Goal: Task Accomplishment & Management: Manage account settings

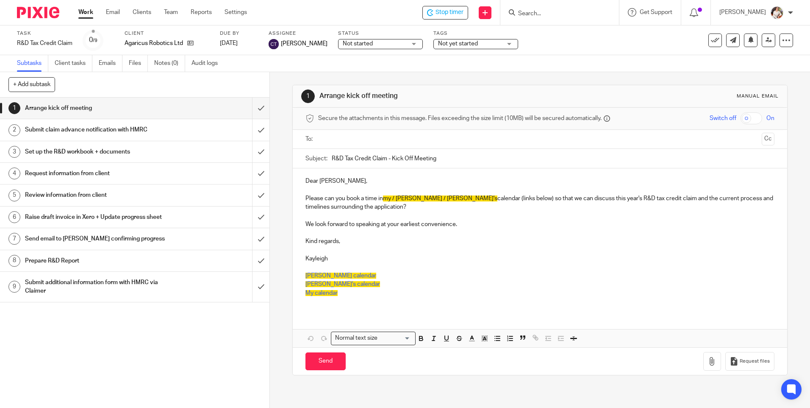
drag, startPoint x: 274, startPoint y: 256, endPoint x: 222, endPoint y: 203, distance: 73.7
click at [275, 256] on div "1 Arrange kick off meeting Manual email Secure the attachments in this message.…" at bounding box center [540, 240] width 540 height 336
click at [503, 38] on div "Tags Not yet started Not yet started Records received Planned In progress In qu…" at bounding box center [476, 40] width 85 height 20
click at [501, 43] on span "Not yet started" at bounding box center [470, 43] width 64 height 9
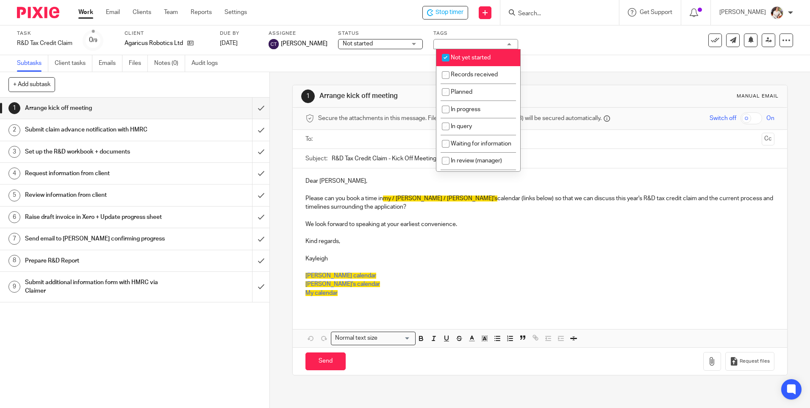
click at [478, 58] on span "Not yet started" at bounding box center [471, 58] width 40 height 6
checkbox input "false"
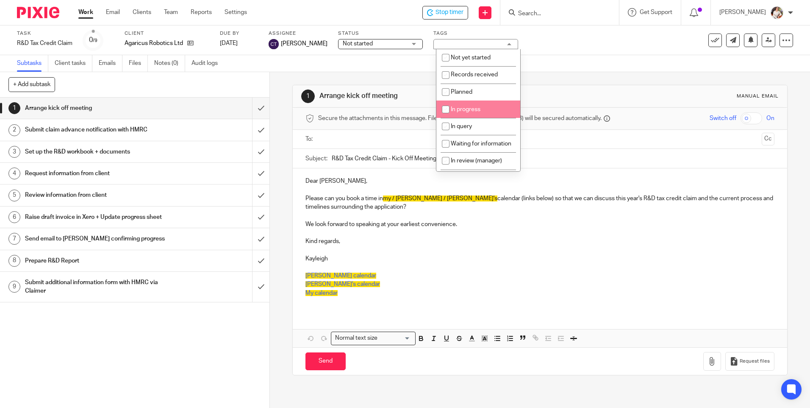
drag, startPoint x: 461, startPoint y: 109, endPoint x: 413, endPoint y: 116, distance: 48.0
click at [460, 109] on span "In progress" at bounding box center [466, 109] width 30 height 6
checkbox input "true"
click at [56, 152] on h1 "Set up the R&D workbook + documents" at bounding box center [98, 151] width 146 height 13
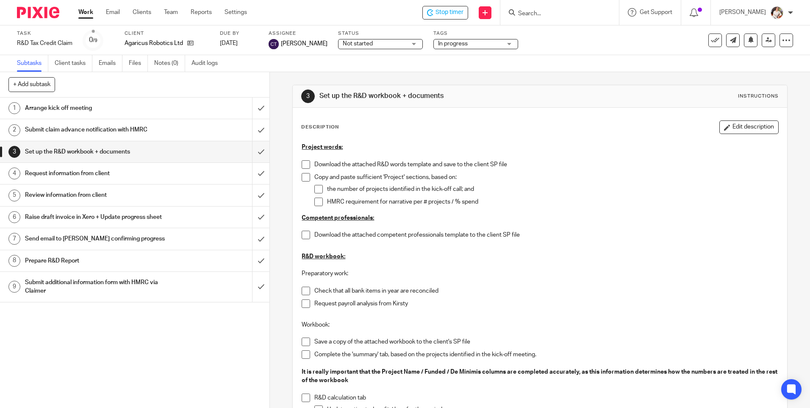
click at [306, 291] on span at bounding box center [306, 291] width 8 height 8
click at [304, 301] on span at bounding box center [306, 303] width 8 height 8
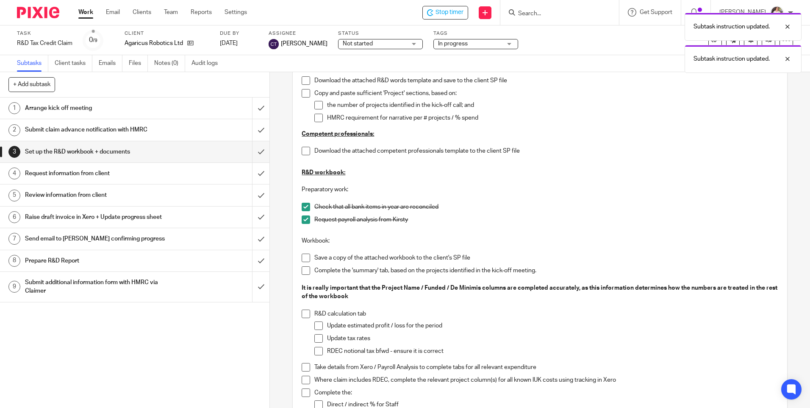
scroll to position [85, 0]
click at [304, 254] on span at bounding box center [306, 257] width 8 height 8
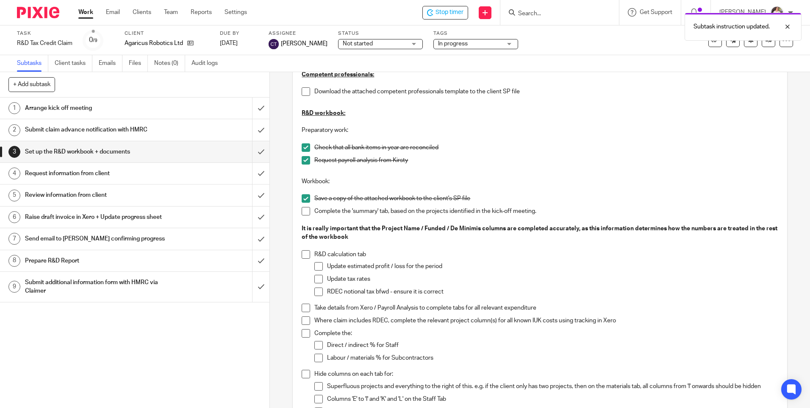
scroll to position [170, 0]
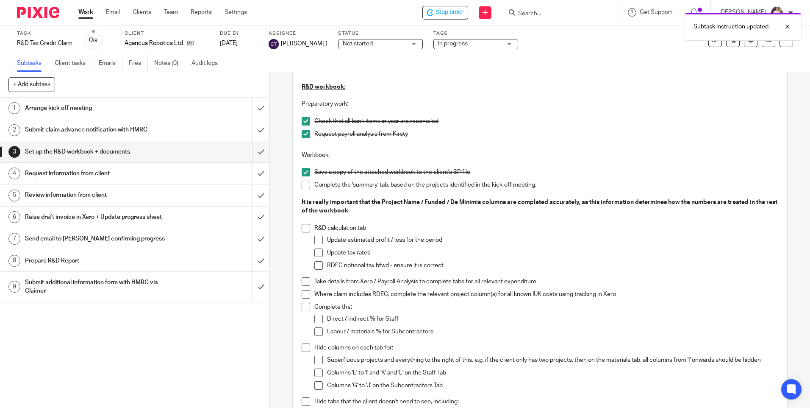
click at [303, 281] on span at bounding box center [306, 281] width 8 height 8
click at [441, 17] on div "Subtask instruction updated. Subtask instruction updated." at bounding box center [603, 40] width 397 height 64
click at [450, 11] on div "Subtask instruction updated." at bounding box center [603, 24] width 397 height 32
click at [450, 11] on span "Stop timer" at bounding box center [450, 12] width 28 height 9
click at [82, 16] on link "Work" at bounding box center [85, 12] width 15 height 8
